Goal: Use online tool/utility: Utilize a website feature to perform a specific function

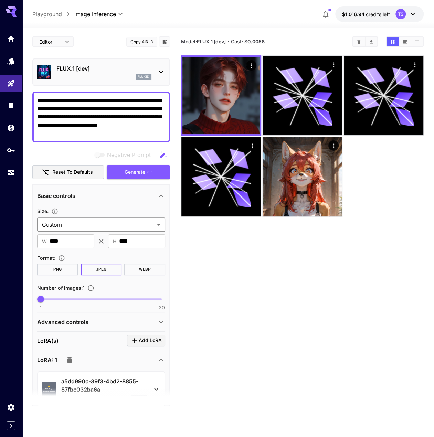
scroll to position [253, 0]
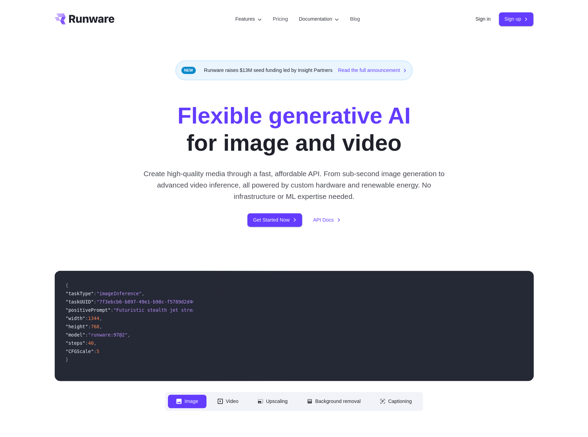
click at [484, 24] on div "Sign in Sign up" at bounding box center [504, 18] width 58 height 13
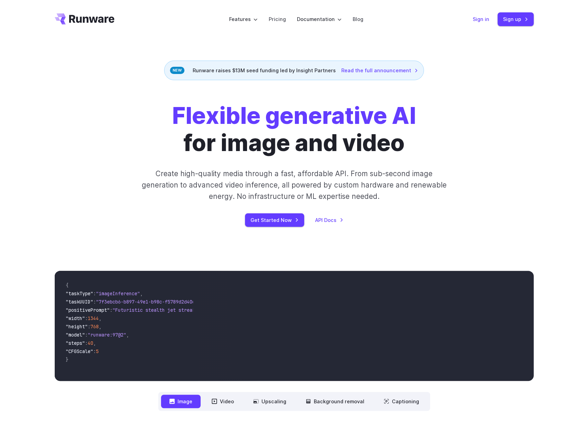
click at [483, 22] on link "Sign in" at bounding box center [480, 19] width 17 height 8
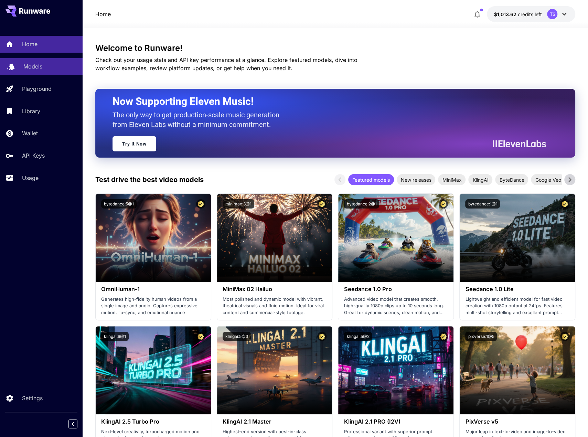
click at [54, 64] on div "Models" at bounding box center [50, 66] width 54 height 8
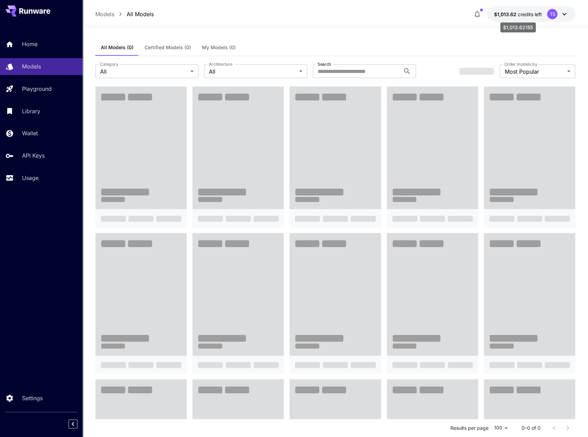
click at [513, 15] on span "$1,013.62" at bounding box center [505, 14] width 24 height 6
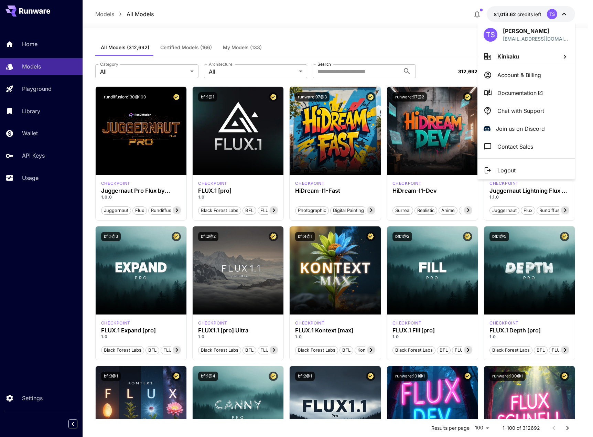
click at [503, 62] on li "Kinkaku" at bounding box center [526, 56] width 98 height 19
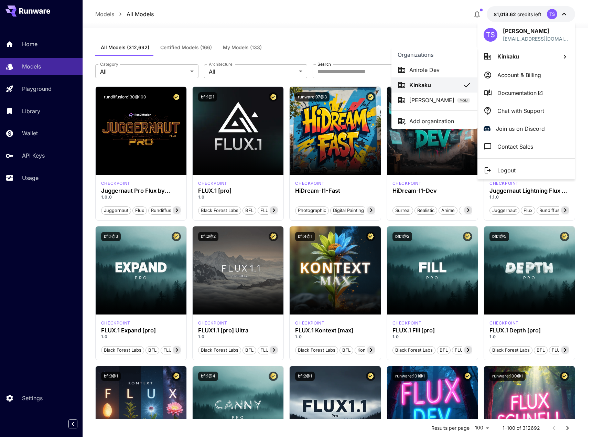
click at [454, 70] on div "Anirole Dev" at bounding box center [434, 70] width 74 height 8
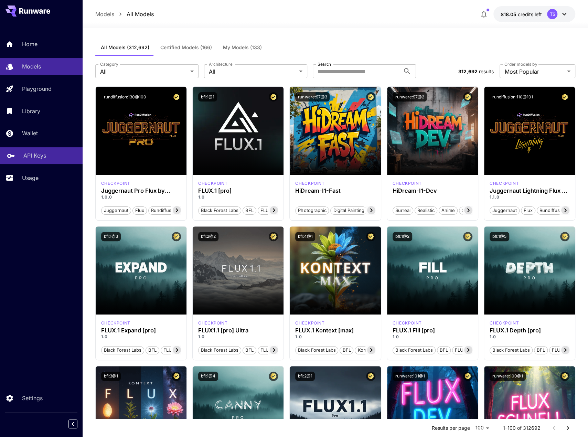
click at [40, 154] on p "API Keys" at bounding box center [34, 155] width 23 height 8
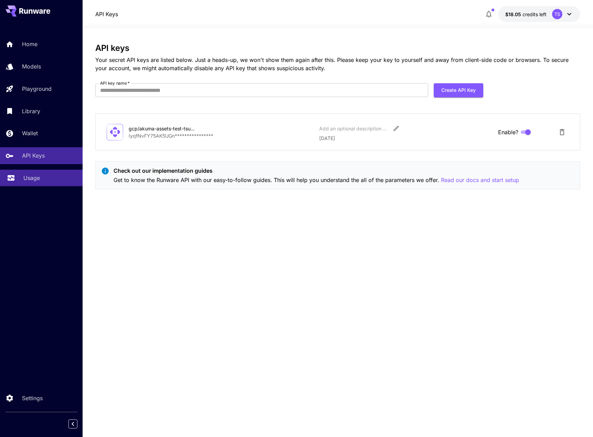
click at [37, 179] on p "Usage" at bounding box center [31, 178] width 17 height 8
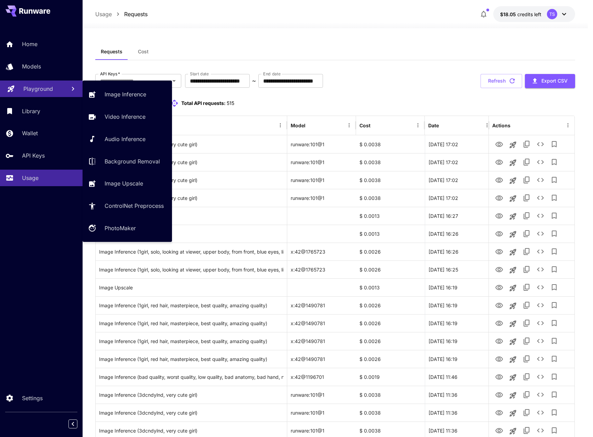
click at [39, 86] on p "Playground" at bounding box center [38, 89] width 30 height 8
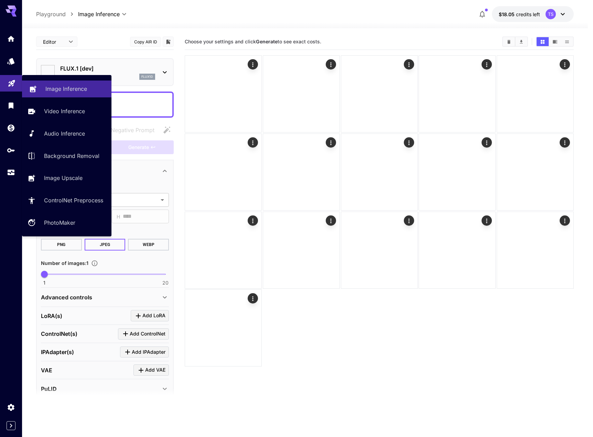
type input "**********"
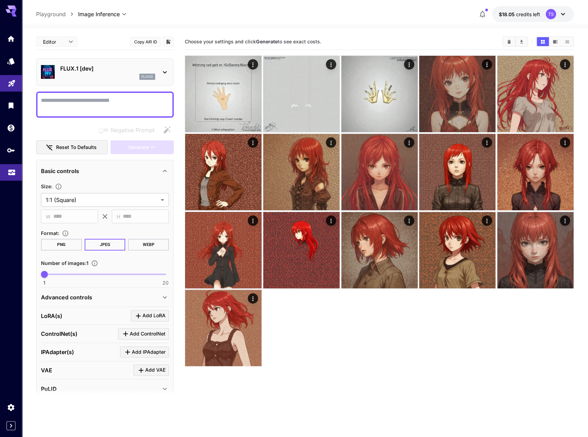
click at [12, 170] on icon "Usage" at bounding box center [12, 170] width 8 height 8
